Goal: Transaction & Acquisition: Obtain resource

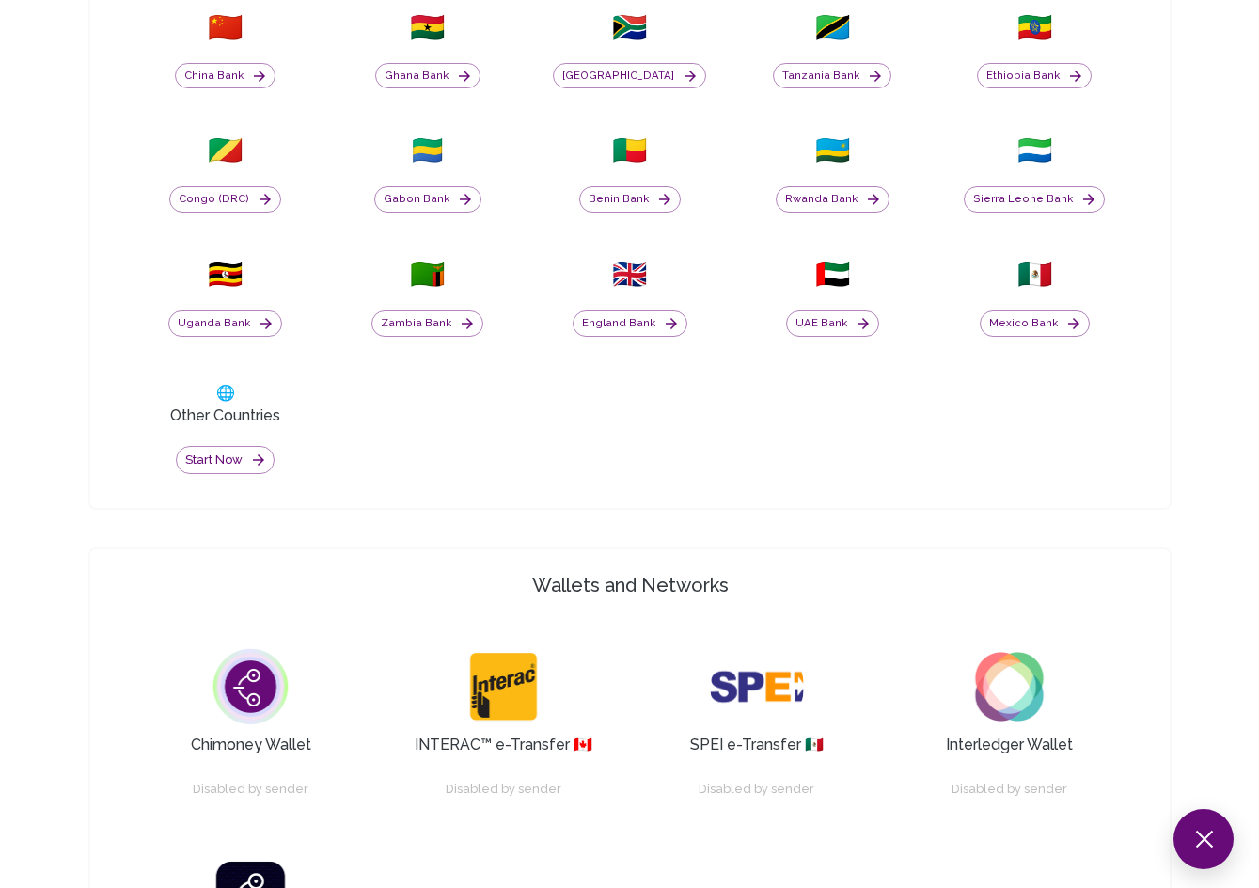
scroll to position [1029, 0]
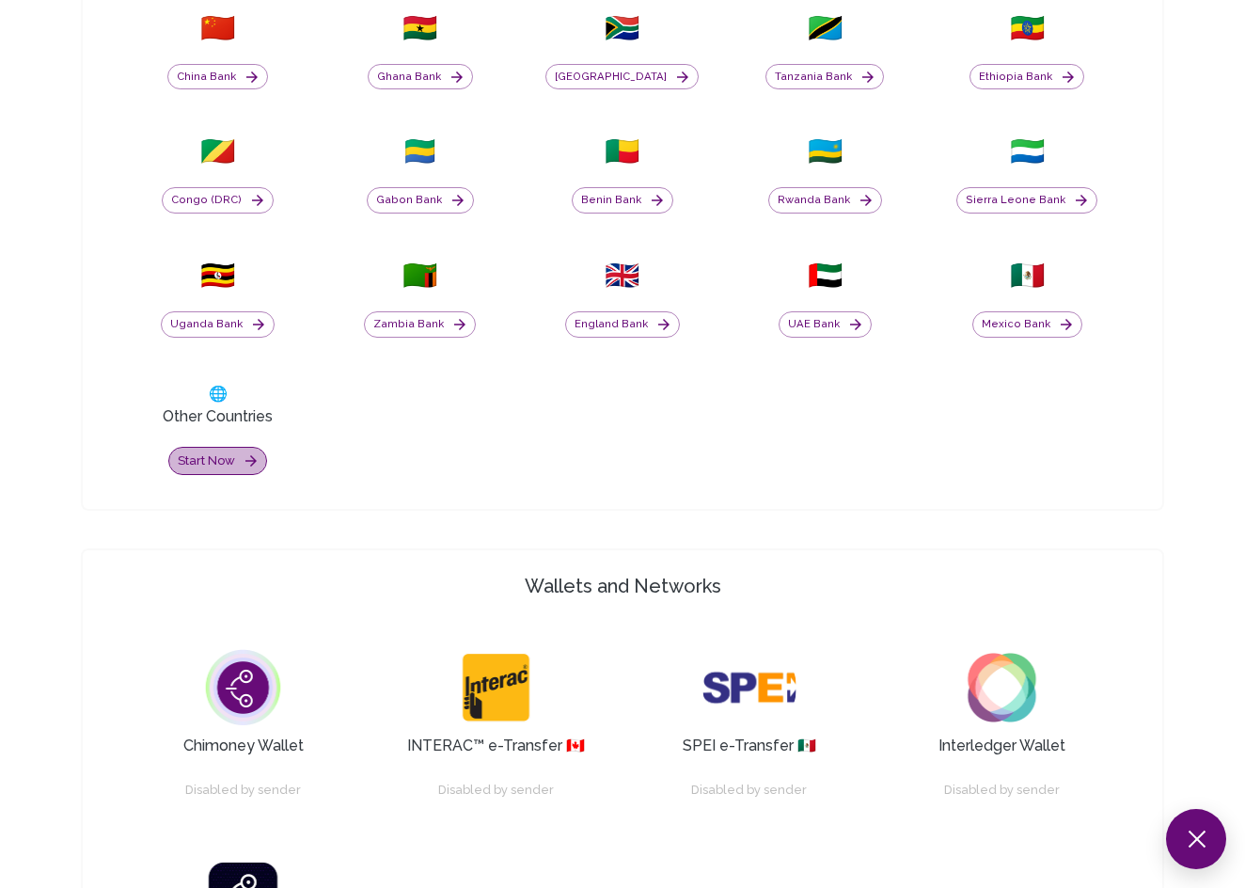
click at [223, 464] on button "Start now" at bounding box center [217, 461] width 99 height 29
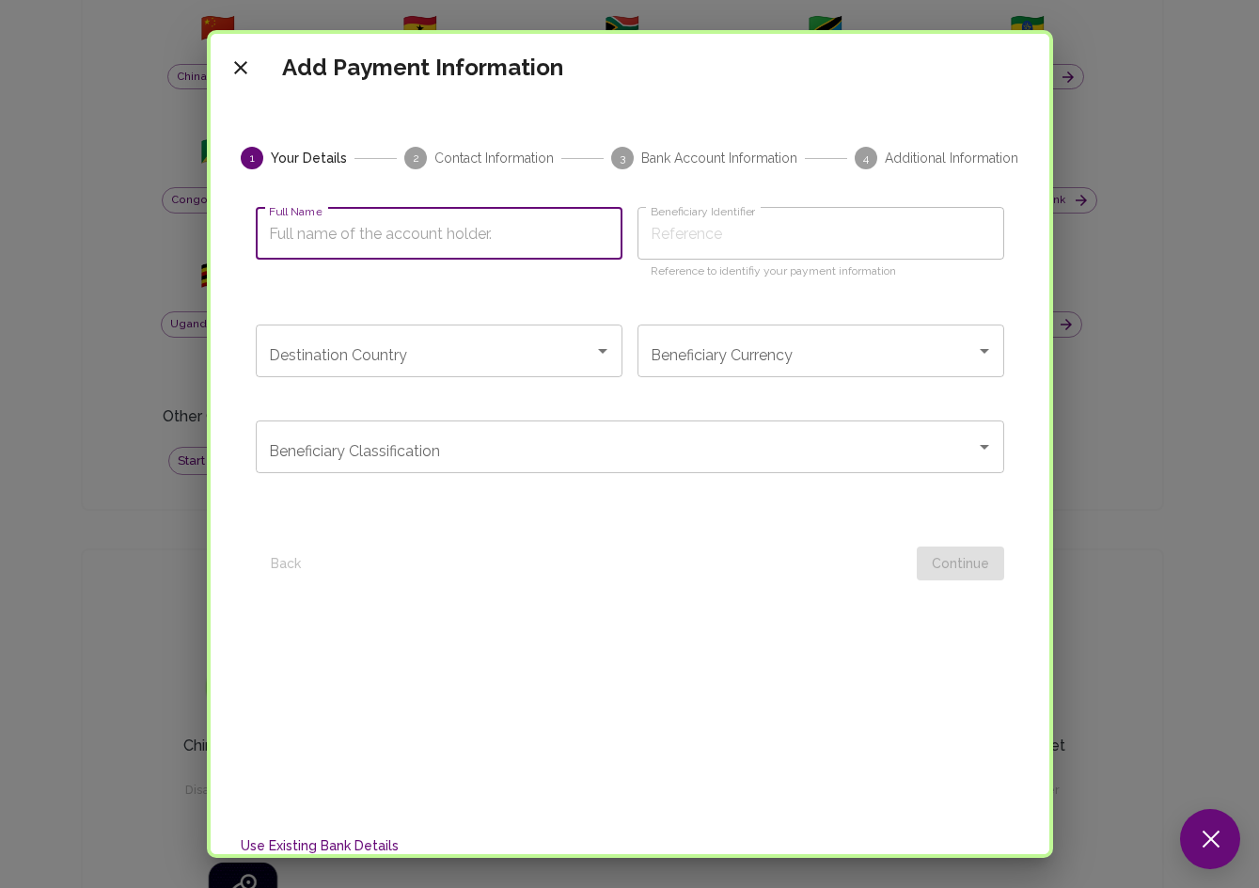
click at [465, 229] on input "Full Name" at bounding box center [439, 233] width 367 height 53
type input "[PERSON_NAME]"
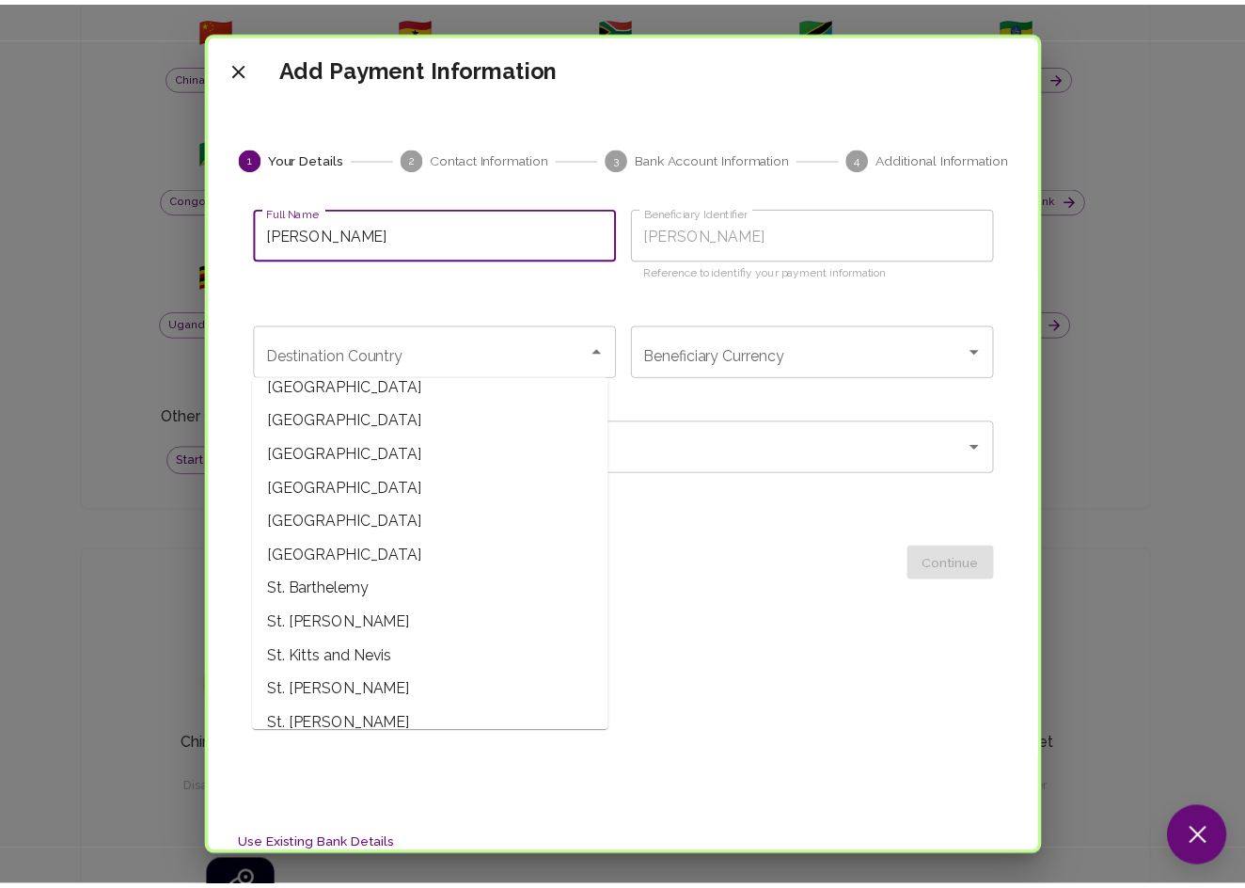
scroll to position [6202, 0]
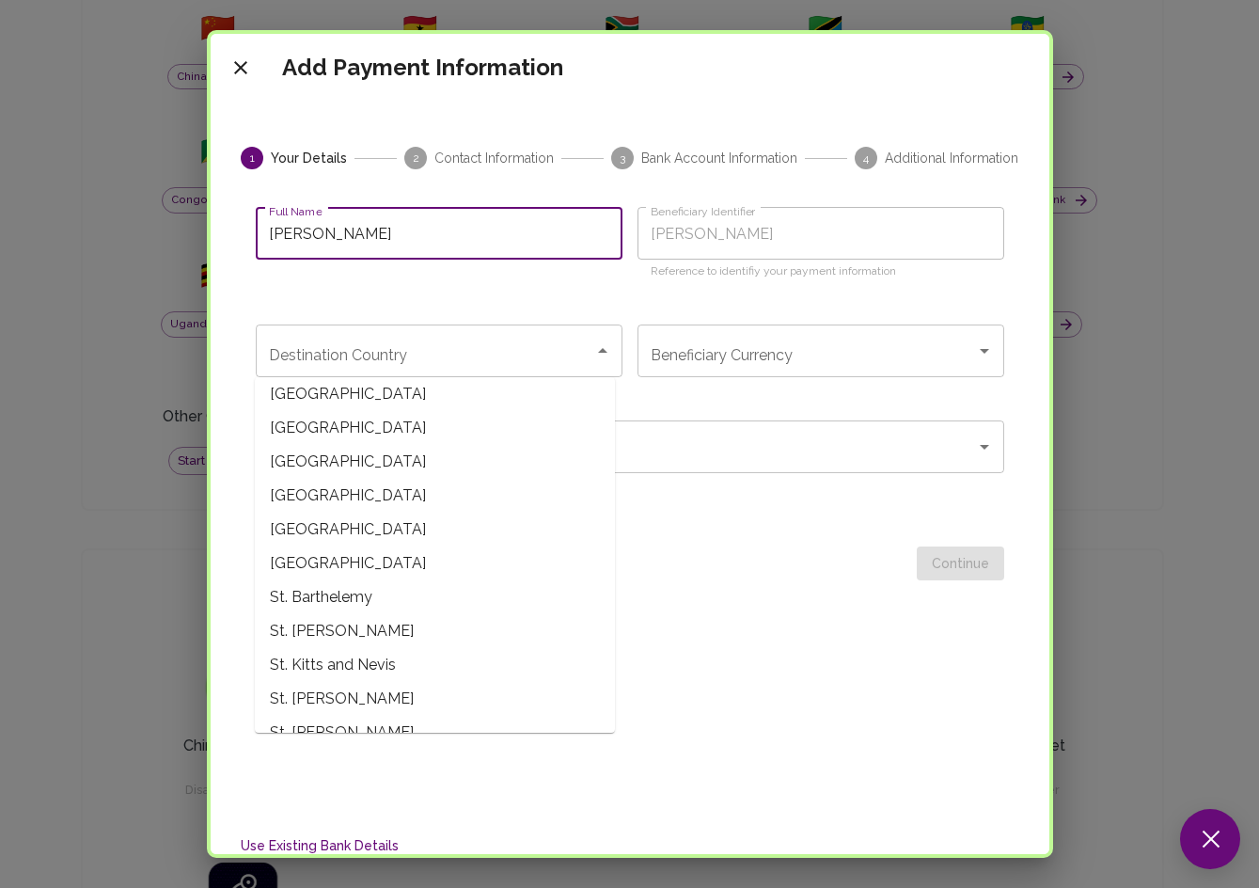
click at [701, 497] on div "Beneficiary Classification Beneficiary Classification" at bounding box center [630, 460] width 748 height 81
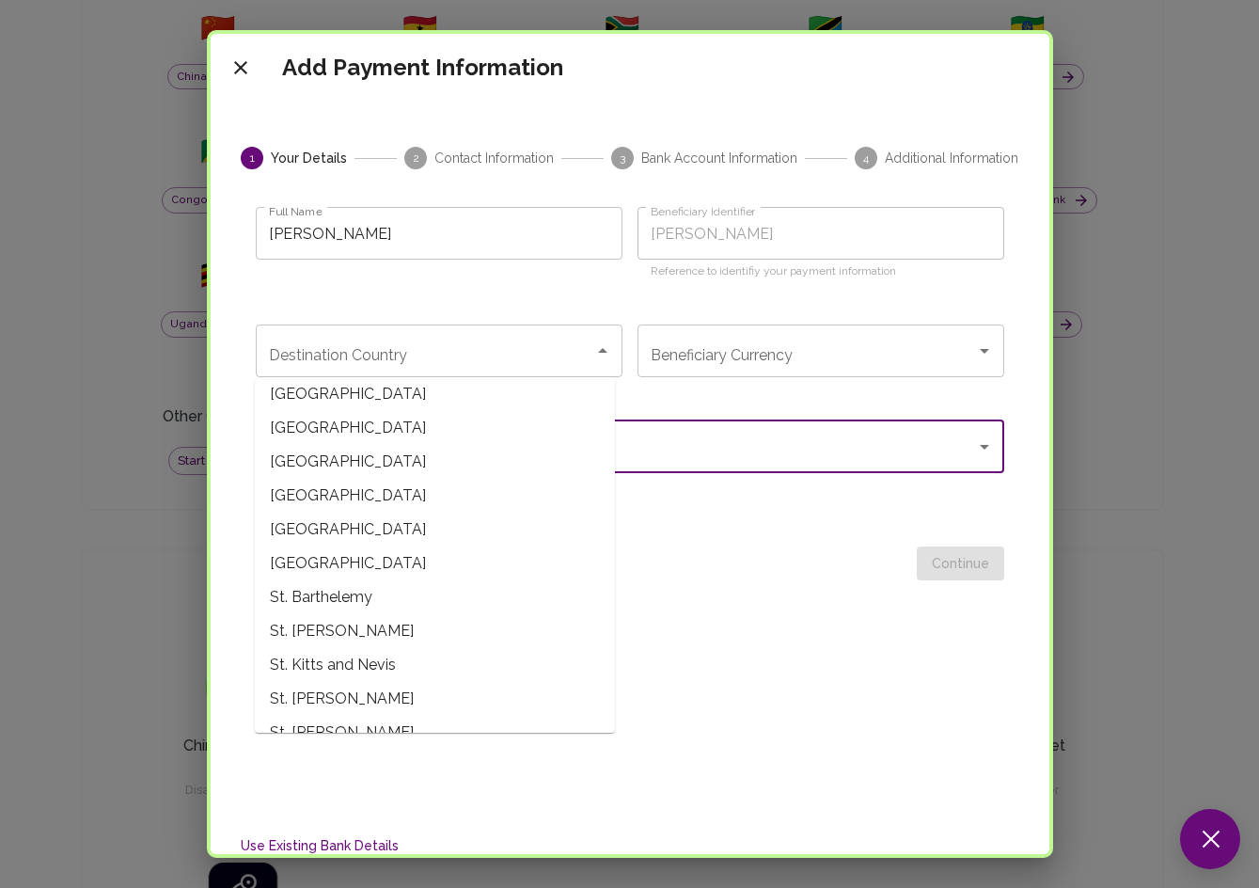
click at [431, 479] on span "[GEOGRAPHIC_DATA]" at bounding box center [435, 496] width 360 height 34
type input "[GEOGRAPHIC_DATA]"
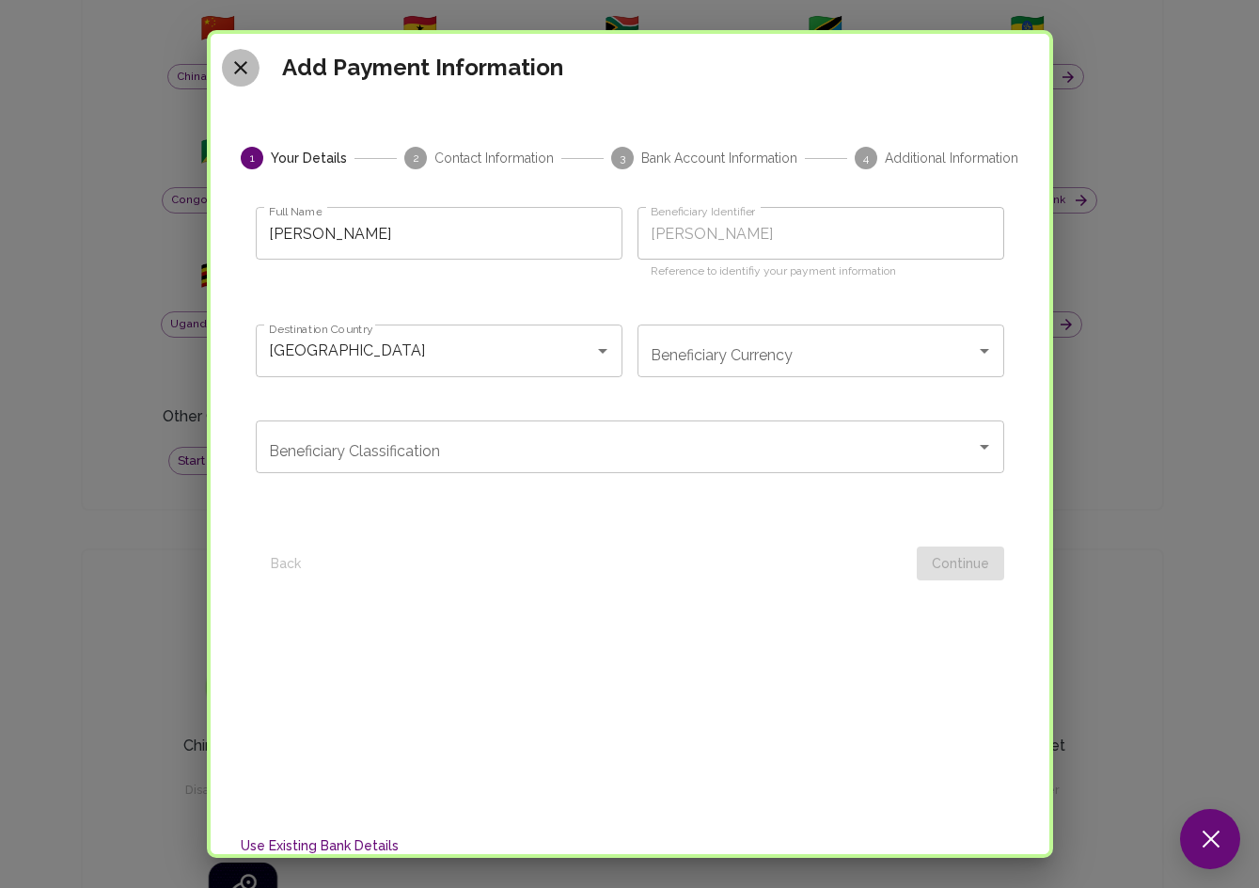
click at [238, 72] on icon "close" at bounding box center [240, 67] width 23 height 23
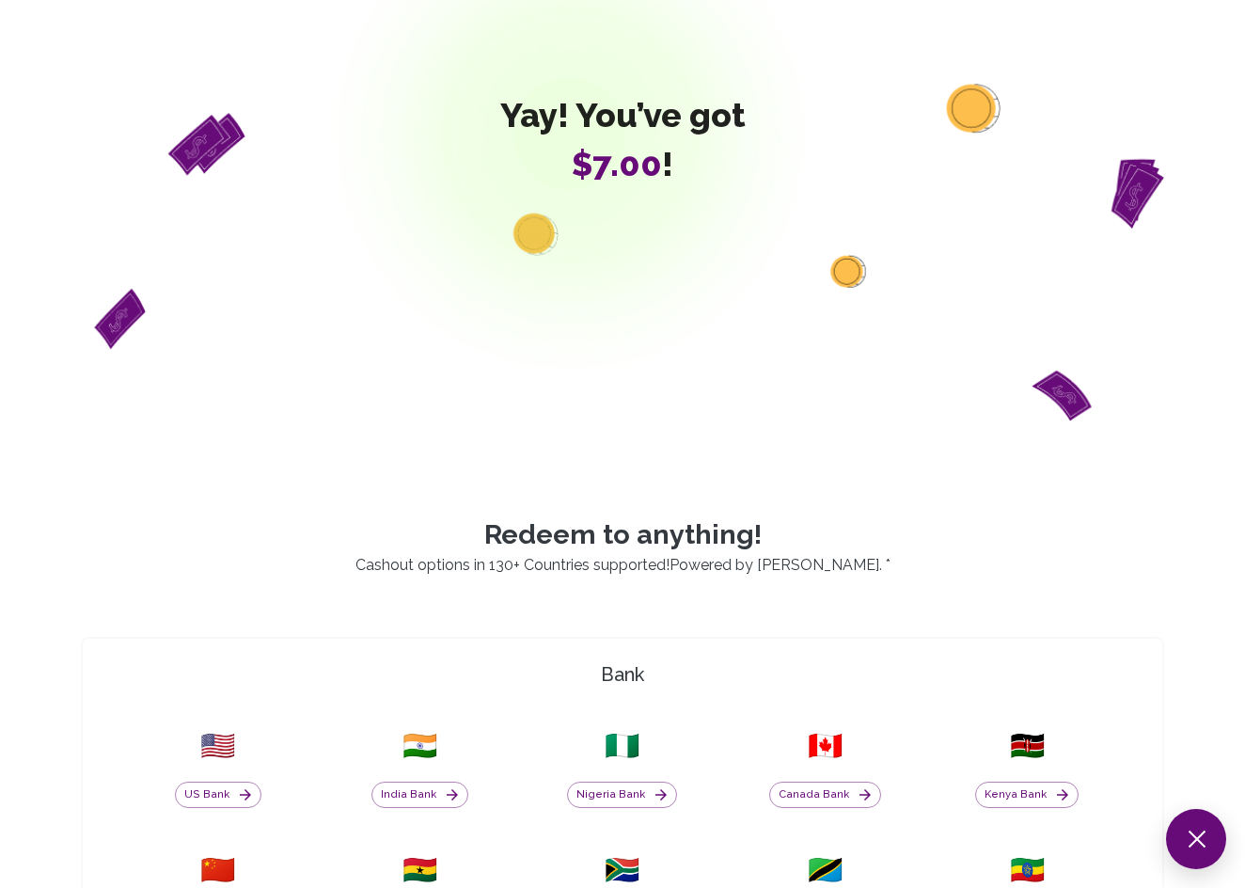
scroll to position [0, 0]
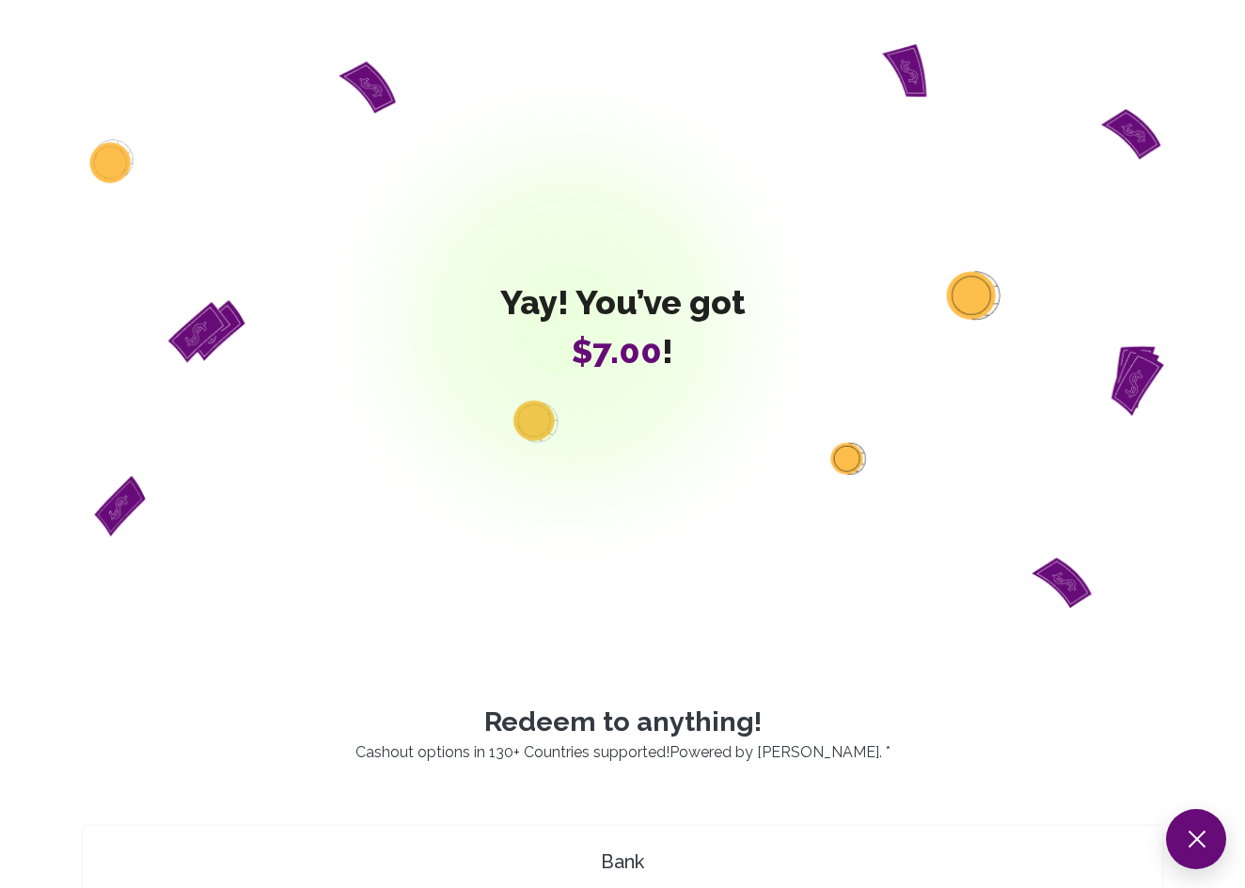
click at [277, 181] on div "Yay! You’ve got $7.00 !" at bounding box center [622, 326] width 1083 height 577
